Goal: Task Accomplishment & Management: Manage account settings

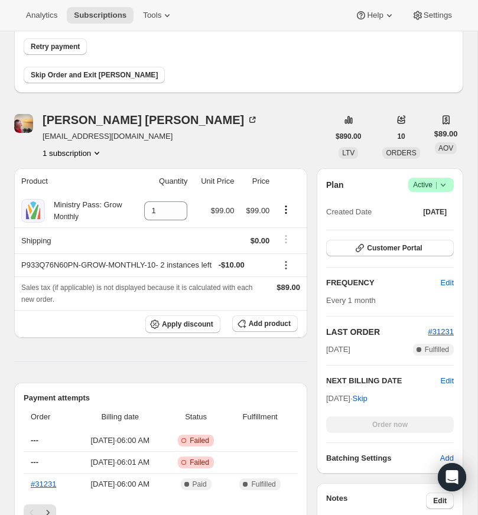
scroll to position [92, 0]
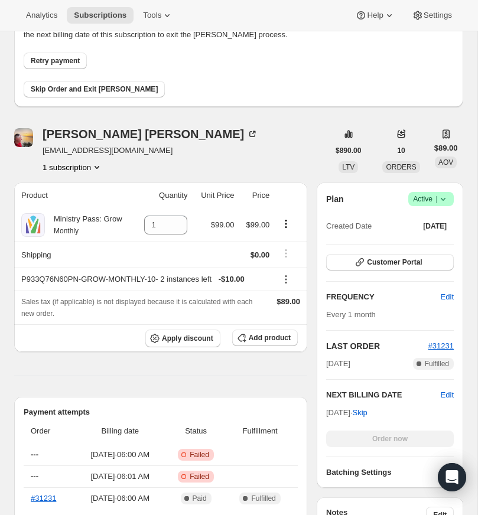
click at [441, 205] on icon at bounding box center [443, 199] width 12 height 12
click at [421, 285] on span "Cancel subscription" at bounding box center [427, 287] width 67 height 9
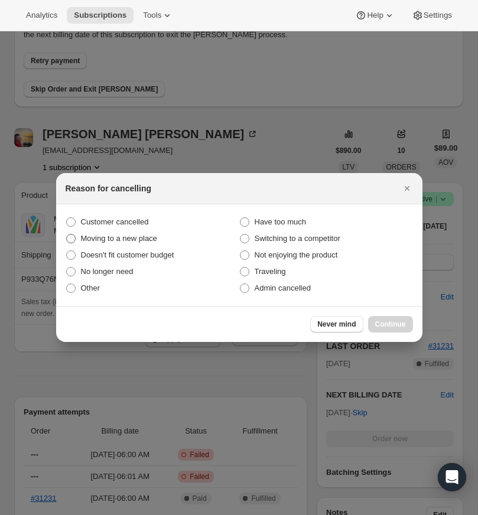
scroll to position [0, 0]
click at [72, 220] on span ":r18:" at bounding box center [70, 221] width 9 height 9
click at [67, 218] on input "Customer cancelled" at bounding box center [66, 217] width 1 height 1
radio input "true"
click at [391, 323] on span "Continue" at bounding box center [390, 323] width 31 height 9
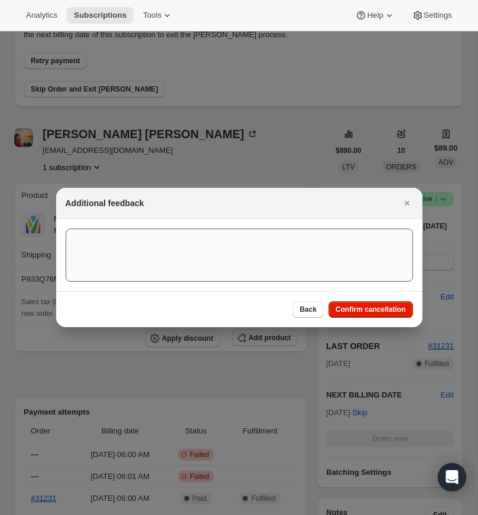
click at [371, 306] on span "Confirm cancellation" at bounding box center [370, 309] width 70 height 9
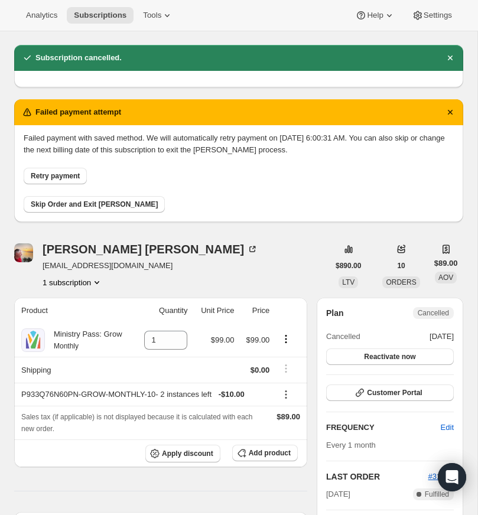
scroll to position [92, 0]
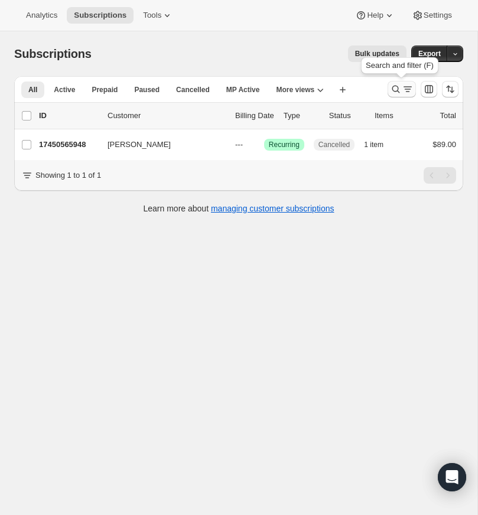
click at [393, 87] on icon "Search and filter results" at bounding box center [396, 89] width 12 height 12
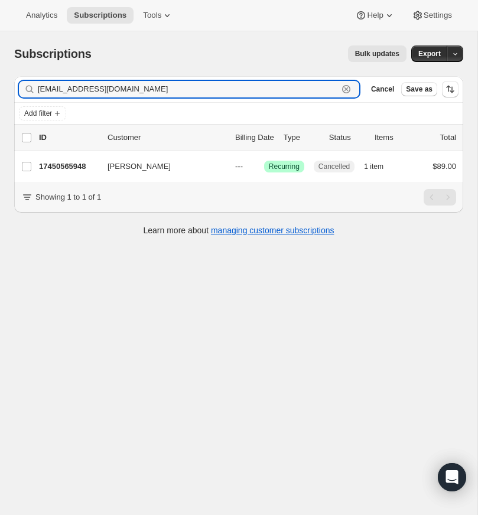
drag, startPoint x: 347, startPoint y: 87, endPoint x: 335, endPoint y: 87, distance: 11.2
click at [346, 87] on icon "button" at bounding box center [346, 89] width 12 height 12
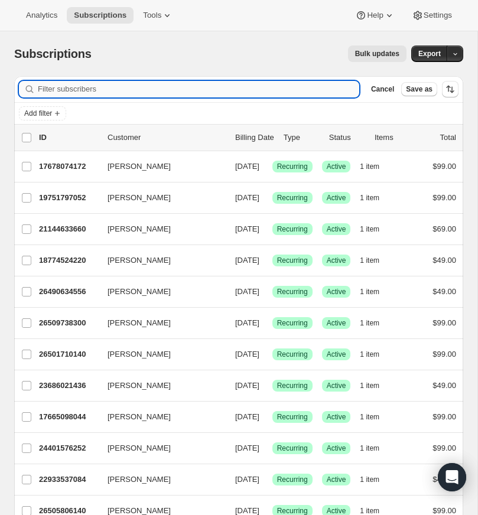
paste input "scottbrady09@hotmail.com"
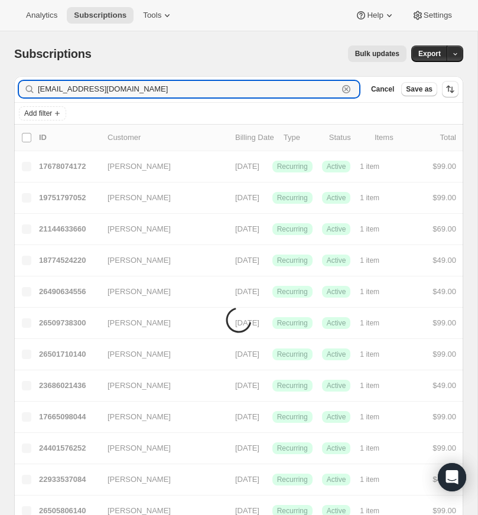
type input "scottbrady09@hotmail.com"
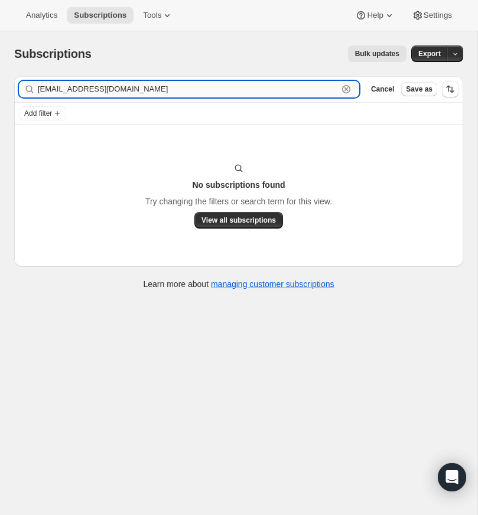
click at [161, 88] on input "scottbrady09@hotmail.com" at bounding box center [188, 89] width 300 height 17
drag, startPoint x: 347, startPoint y: 87, endPoint x: 112, endPoint y: 99, distance: 234.7
click at [344, 87] on icon "button" at bounding box center [346, 89] width 12 height 12
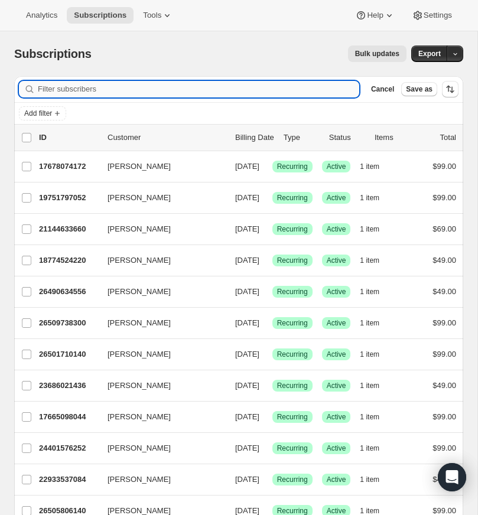
paste input "[EMAIL_ADDRESS][DOMAIN_NAME]"
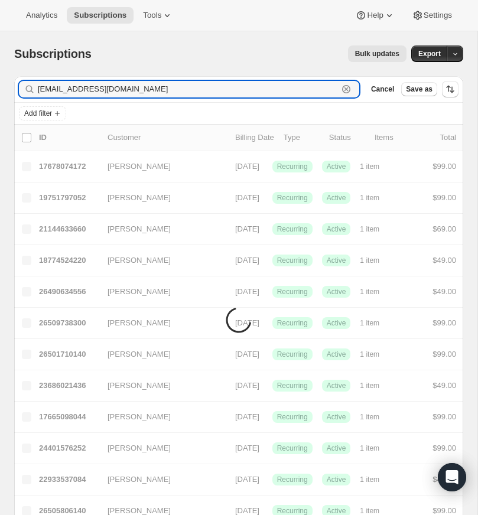
type input "[EMAIL_ADDRESS][DOMAIN_NAME]"
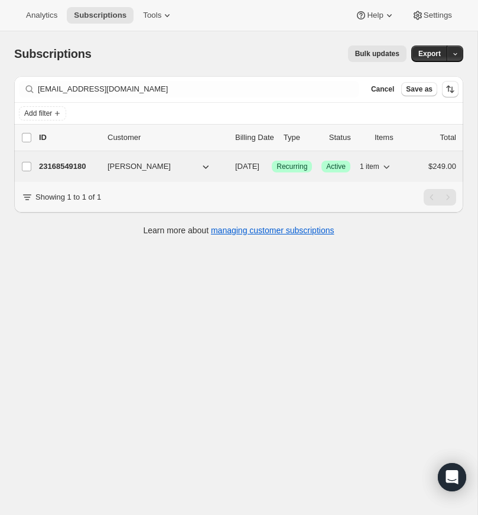
click at [68, 164] on p "23168549180" at bounding box center [68, 167] width 59 height 12
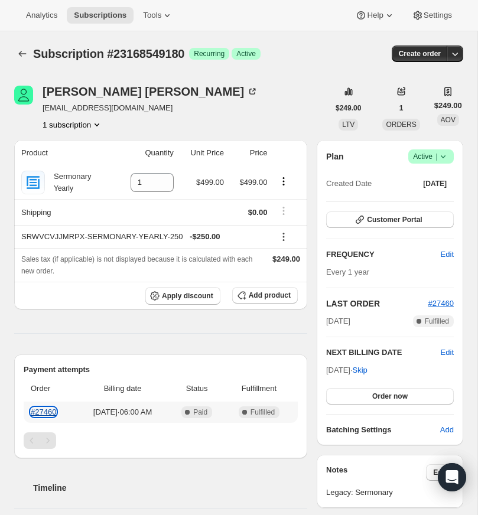
click at [44, 416] on link "#27460" at bounding box center [43, 411] width 25 height 9
click at [443, 162] on icon at bounding box center [443, 157] width 12 height 12
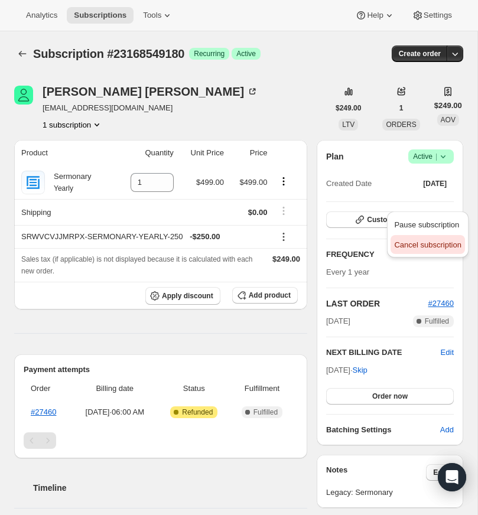
click at [419, 244] on span "Cancel subscription" at bounding box center [427, 244] width 67 height 9
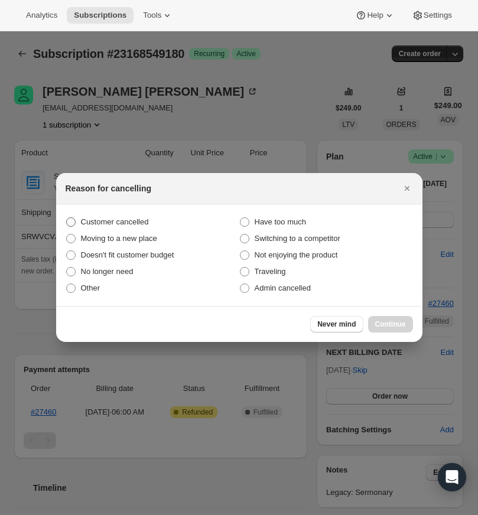
click at [72, 220] on span ":r17:" at bounding box center [70, 221] width 9 height 9
click at [67, 218] on input "Customer cancelled" at bounding box center [66, 217] width 1 height 1
radio input "true"
click at [384, 319] on span "Continue" at bounding box center [390, 323] width 31 height 9
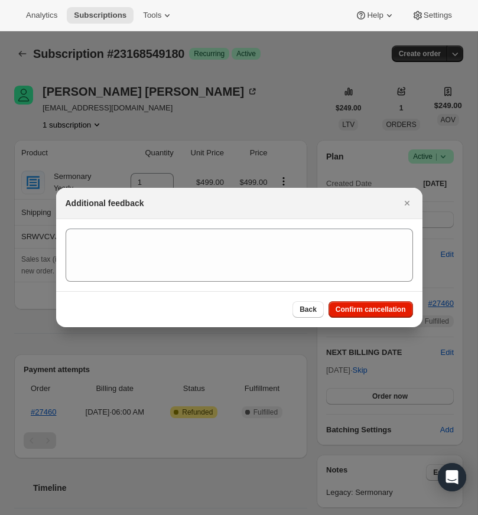
click at [367, 305] on span "Confirm cancellation" at bounding box center [370, 309] width 70 height 9
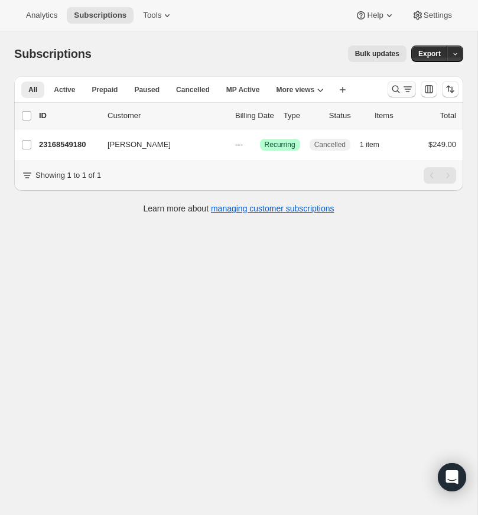
click at [393, 86] on icon "Search and filter results" at bounding box center [396, 90] width 8 height 8
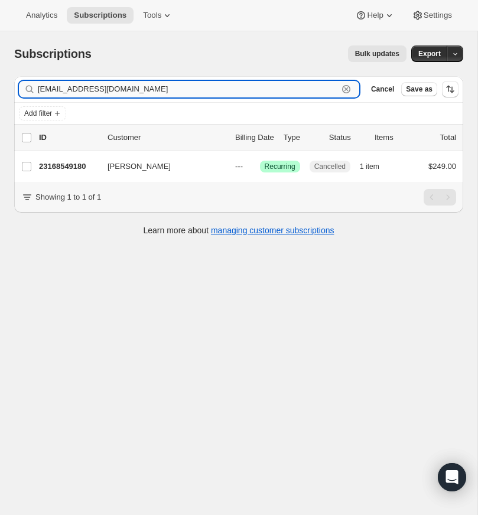
drag, startPoint x: 344, startPoint y: 87, endPoint x: 240, endPoint y: 84, distance: 104.6
click at [342, 87] on icon "button" at bounding box center [346, 89] width 12 height 12
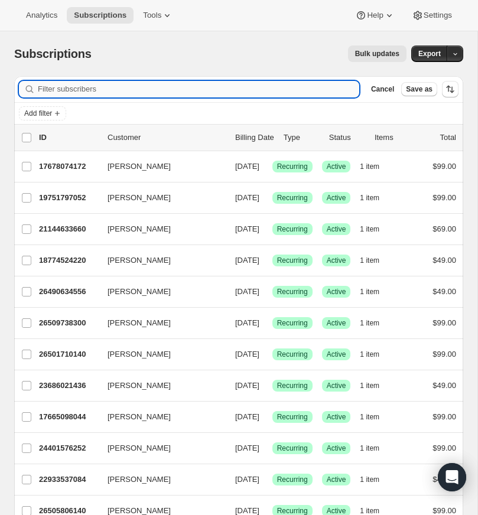
paste input "[EMAIL_ADDRESS][DOMAIN_NAME]"
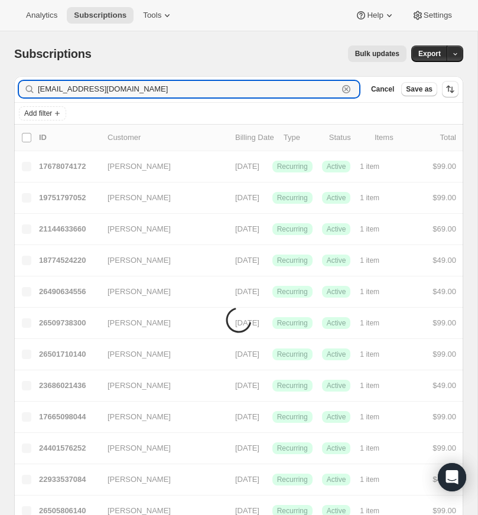
type input "[EMAIL_ADDRESS][DOMAIN_NAME]"
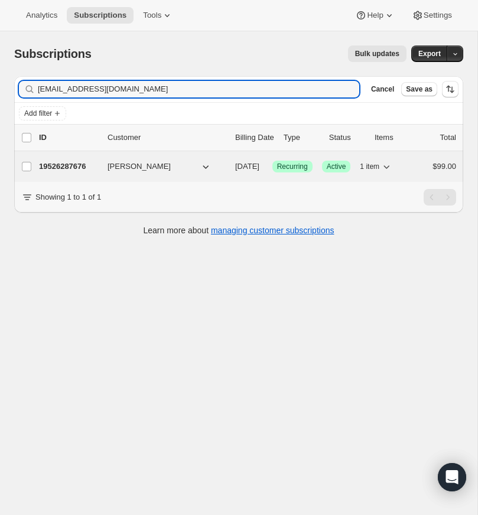
click at [69, 164] on p "19526287676" at bounding box center [68, 167] width 59 height 12
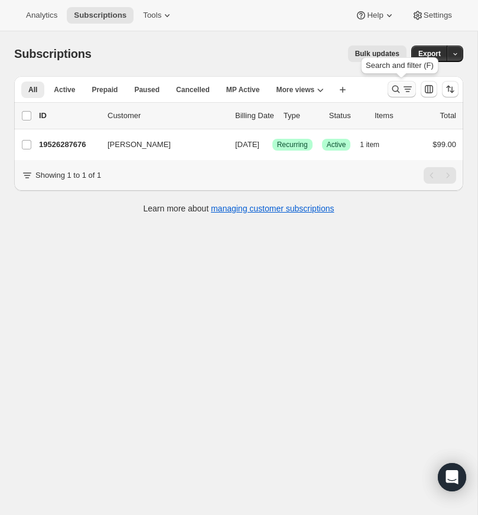
click at [393, 86] on icon "Search and filter results" at bounding box center [396, 89] width 12 height 12
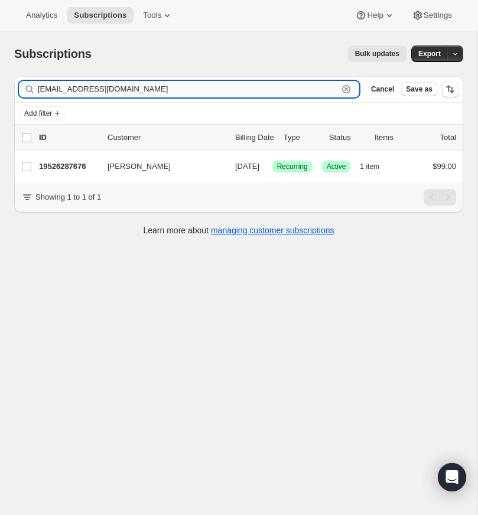
click at [316, 90] on input "[EMAIL_ADDRESS][DOMAIN_NAME]" at bounding box center [188, 89] width 300 height 17
click at [345, 88] on icon "button" at bounding box center [346, 89] width 12 height 12
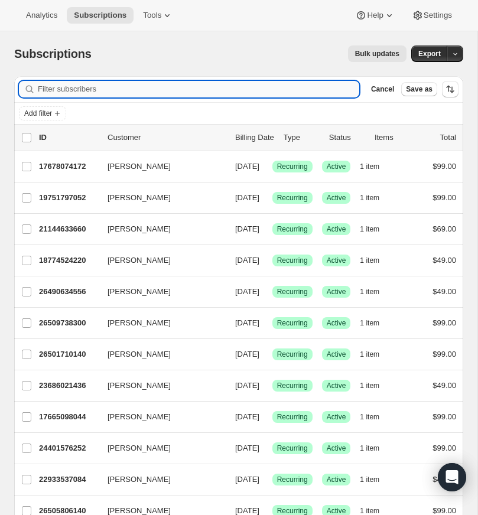
paste input "[PERSON_NAME][EMAIL_ADDRESS][DOMAIN_NAME]."
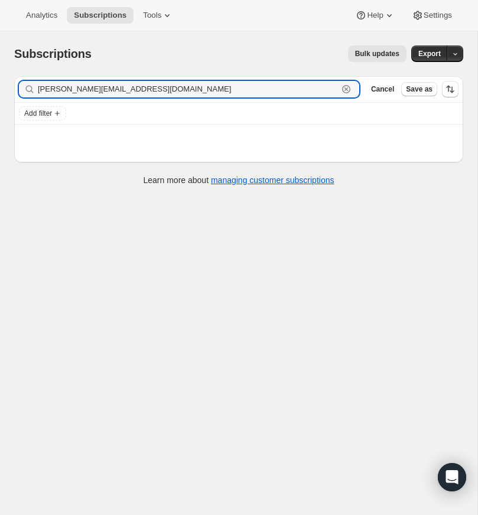
type input "[PERSON_NAME][EMAIL_ADDRESS][DOMAIN_NAME]"
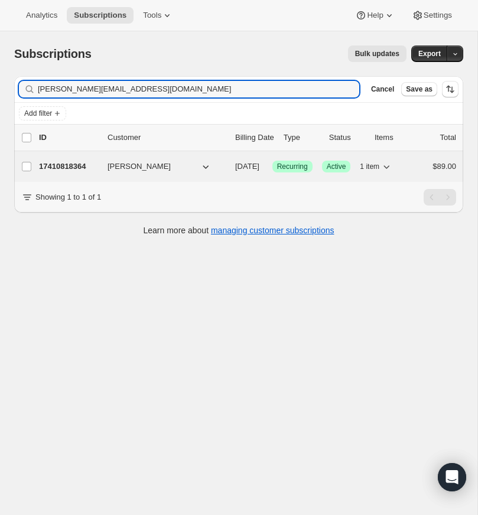
click at [77, 164] on p "17410818364" at bounding box center [68, 167] width 59 height 12
